Goal: Information Seeking & Learning: Compare options

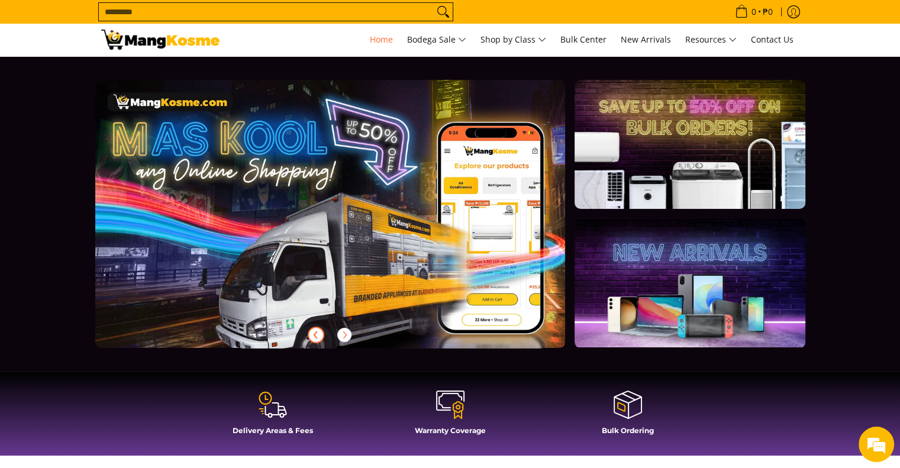
click at [314, 335] on icon "Previous" at bounding box center [315, 334] width 3 height 7
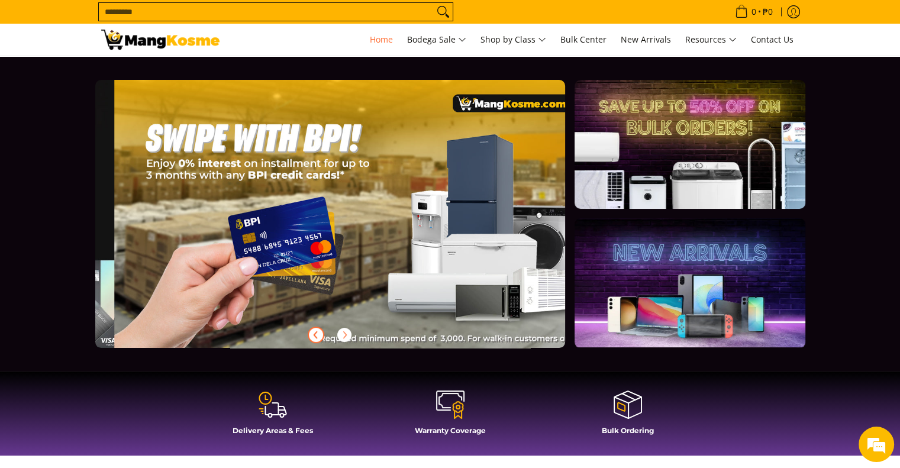
scroll to position [0, 1449]
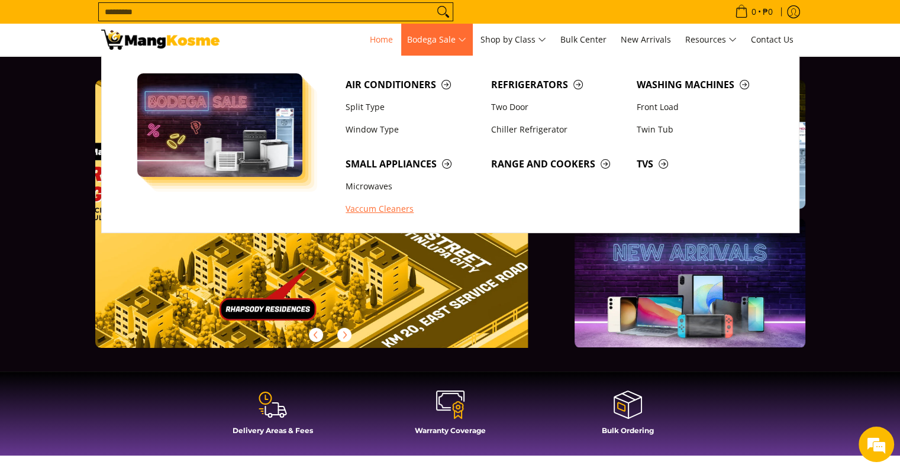
click at [392, 208] on link "Vaccum Cleaners" at bounding box center [413, 209] width 146 height 22
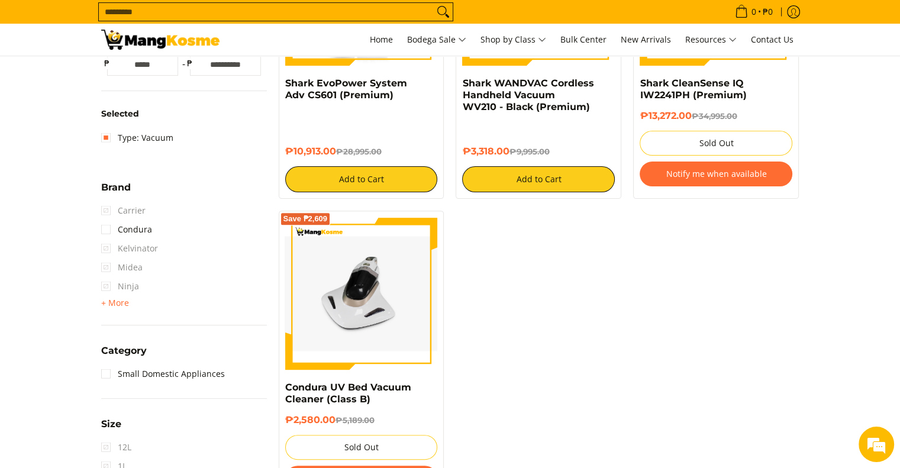
scroll to position [394, 0]
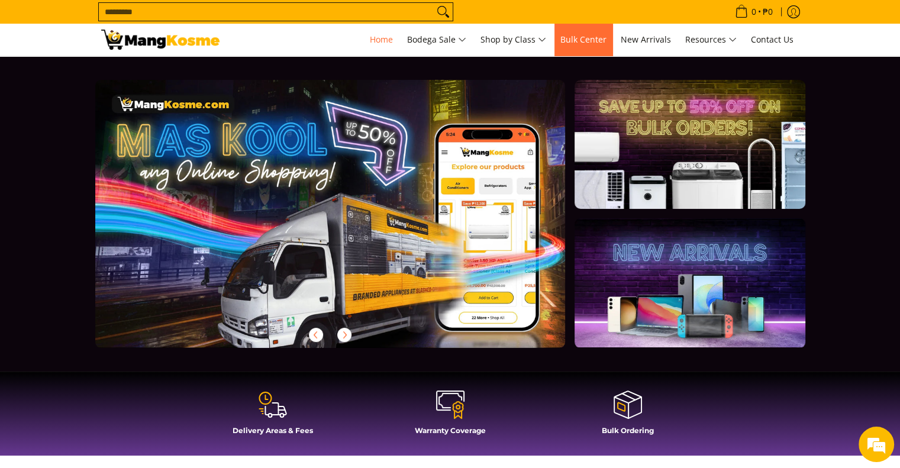
click at [592, 40] on span "Bulk Center" at bounding box center [583, 39] width 46 height 11
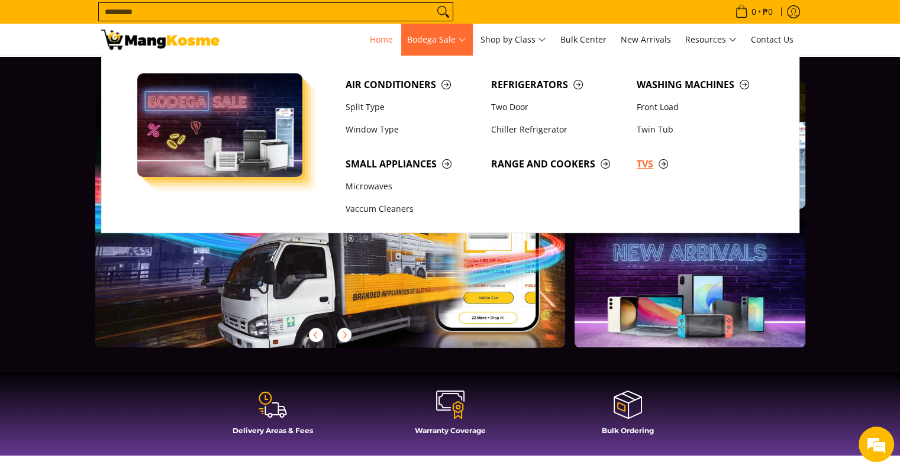
click at [656, 170] on span "TVs" at bounding box center [704, 164] width 134 height 15
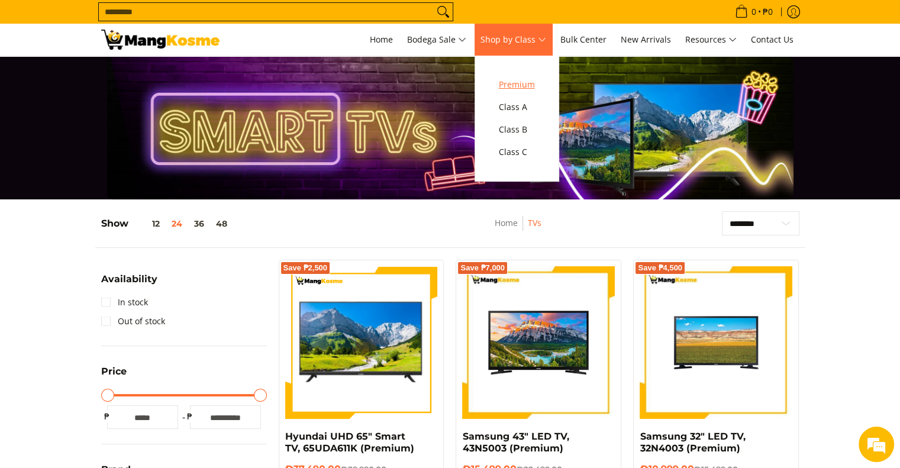
click at [529, 79] on span "Premium" at bounding box center [517, 84] width 36 height 15
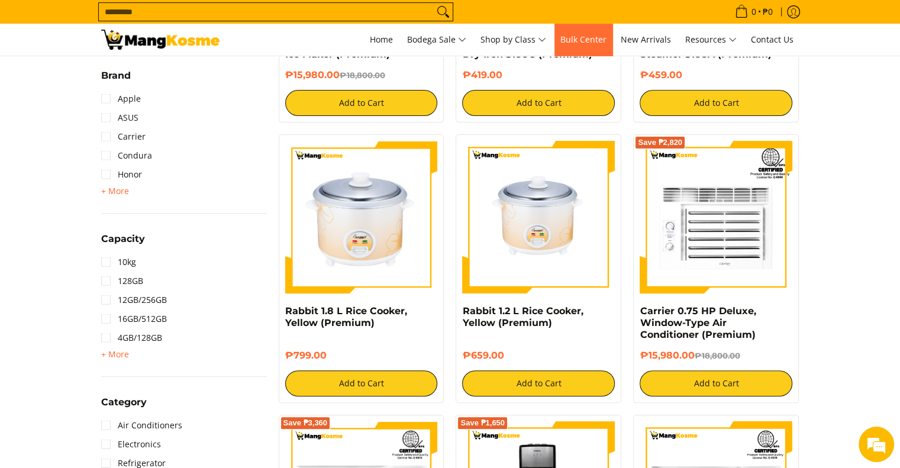
click at [600, 38] on span "Bulk Center" at bounding box center [583, 39] width 46 height 11
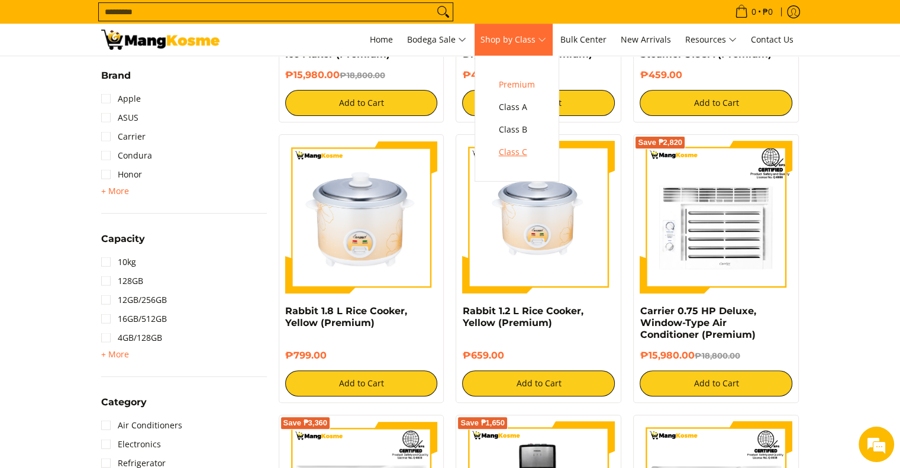
click at [524, 154] on span "Class C" at bounding box center [517, 152] width 36 height 15
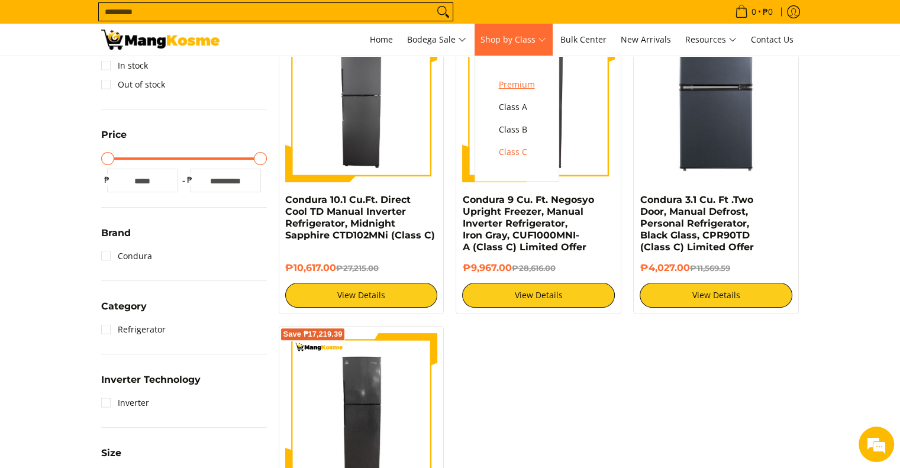
click at [518, 86] on span "Premium" at bounding box center [517, 84] width 36 height 15
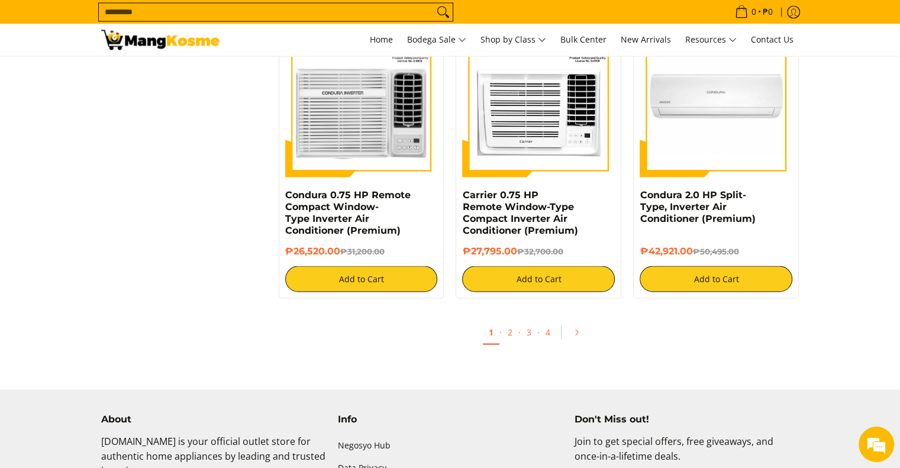
scroll to position [2208, 0]
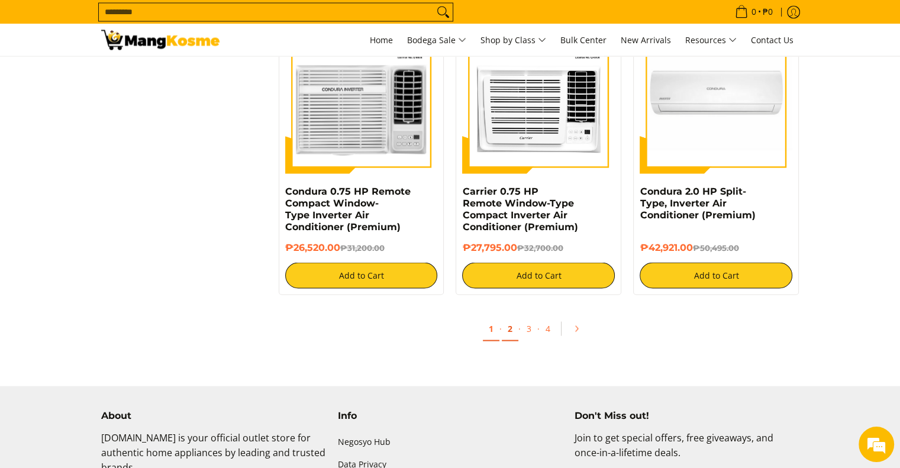
click at [502, 334] on link "2" at bounding box center [510, 328] width 17 height 24
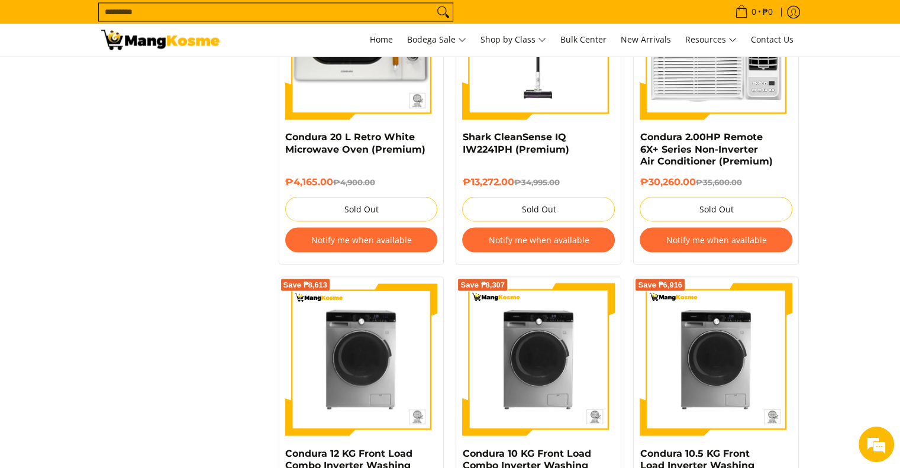
scroll to position [2366, 0]
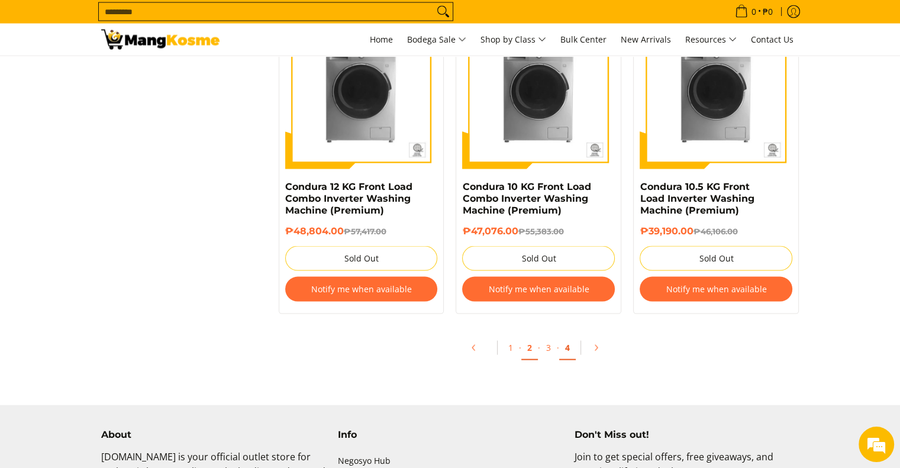
click at [568, 354] on link "4" at bounding box center [567, 348] width 17 height 24
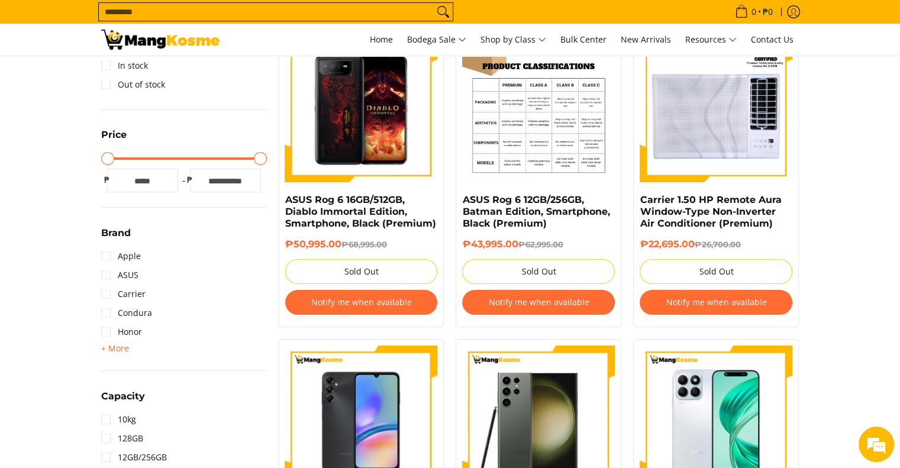
scroll to position [237, 0]
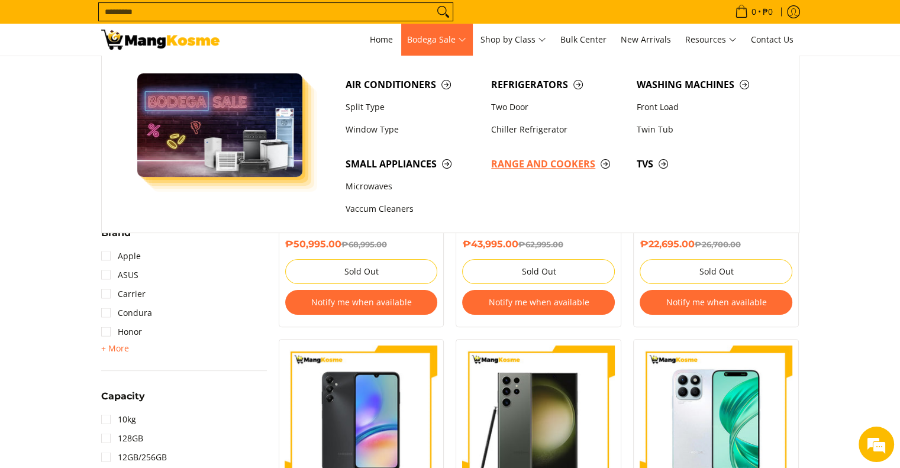
click at [551, 166] on span "Range and Cookers" at bounding box center [558, 164] width 134 height 15
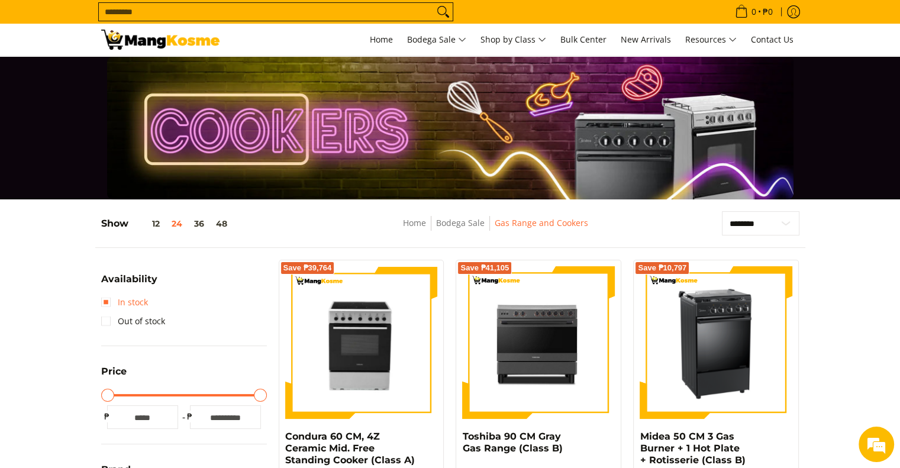
click at [131, 305] on link "In stock" at bounding box center [124, 302] width 47 height 19
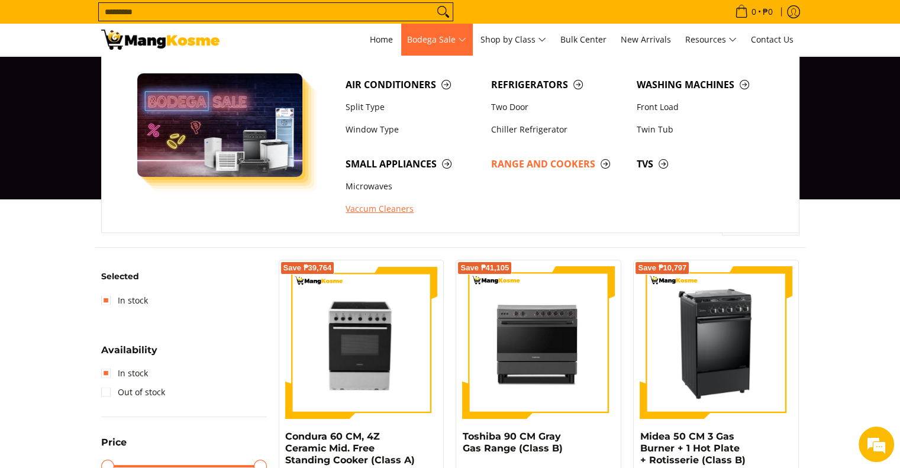
click at [398, 203] on link "Vaccum Cleaners" at bounding box center [413, 209] width 146 height 22
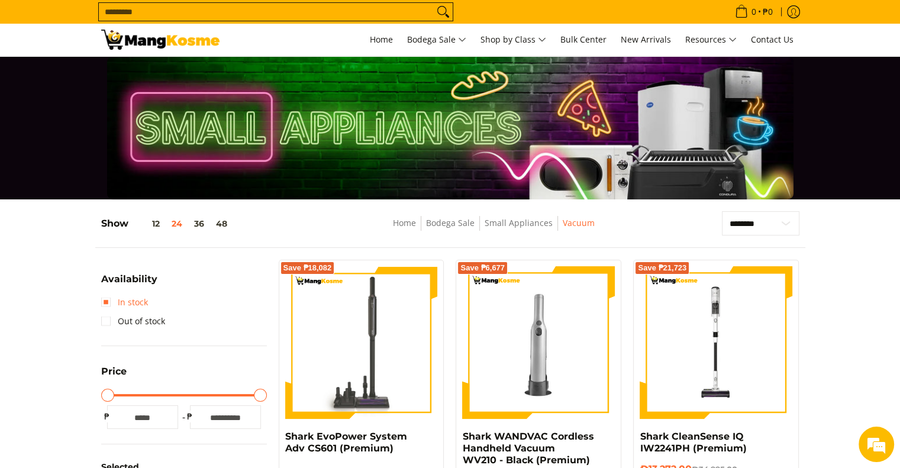
click at [133, 299] on link "In stock" at bounding box center [124, 302] width 47 height 19
